Goal: Task Accomplishment & Management: Manage account settings

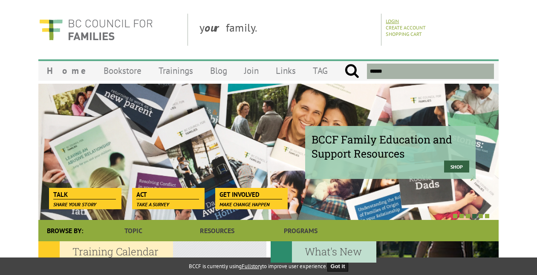
click at [397, 18] on link "Login" at bounding box center [392, 21] width 13 height 6
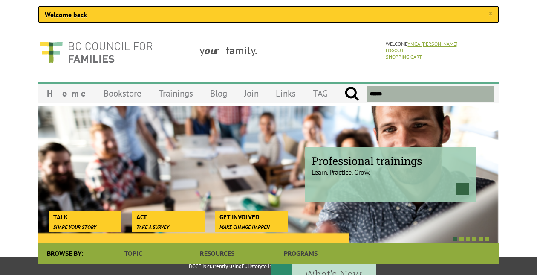
click at [427, 44] on link "YMCA [PERSON_NAME]" at bounding box center [433, 44] width 50 height 6
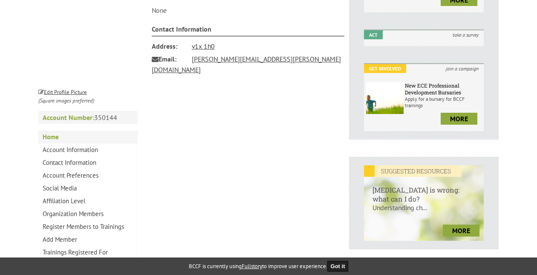
scroll to position [256, 0]
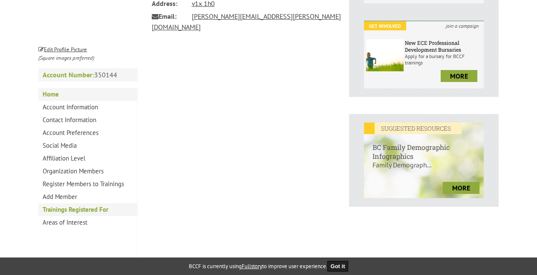
click at [84, 211] on link "Trainings Registered For" at bounding box center [87, 209] width 99 height 13
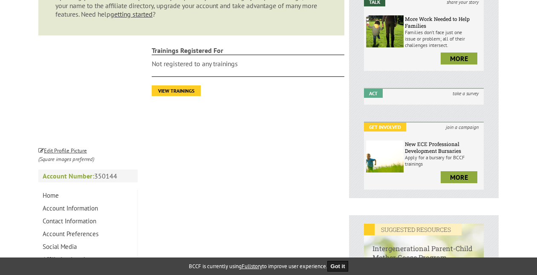
scroll to position [171, 0]
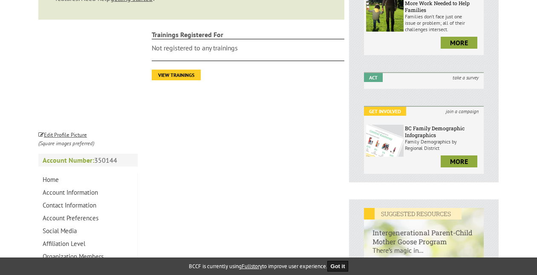
click at [175, 72] on link "View Trainings" at bounding box center [176, 75] width 49 height 11
click at [176, 76] on link "View Trainings" at bounding box center [176, 75] width 49 height 11
